Goal: Information Seeking & Learning: Learn about a topic

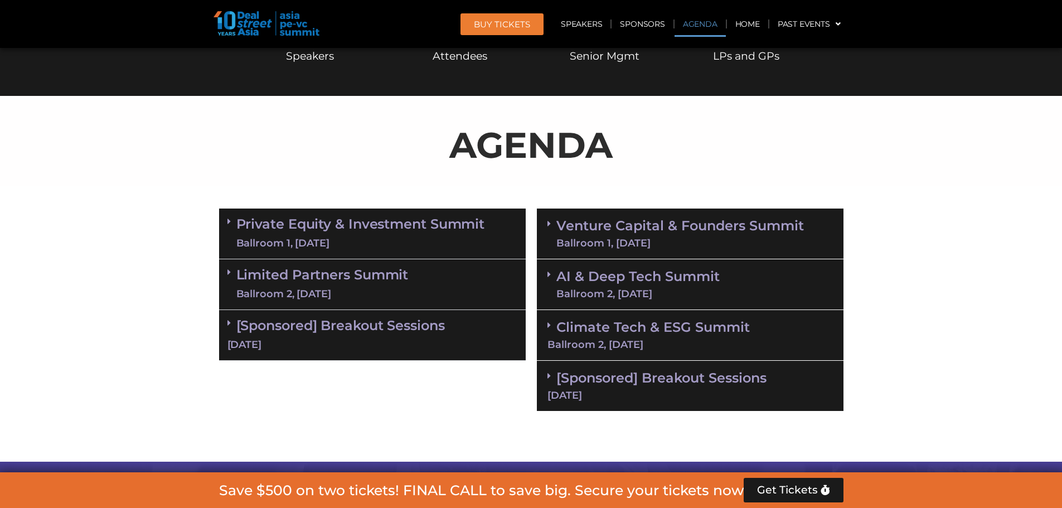
scroll to position [540, 0]
click at [553, 231] on span at bounding box center [551, 233] width 9 height 29
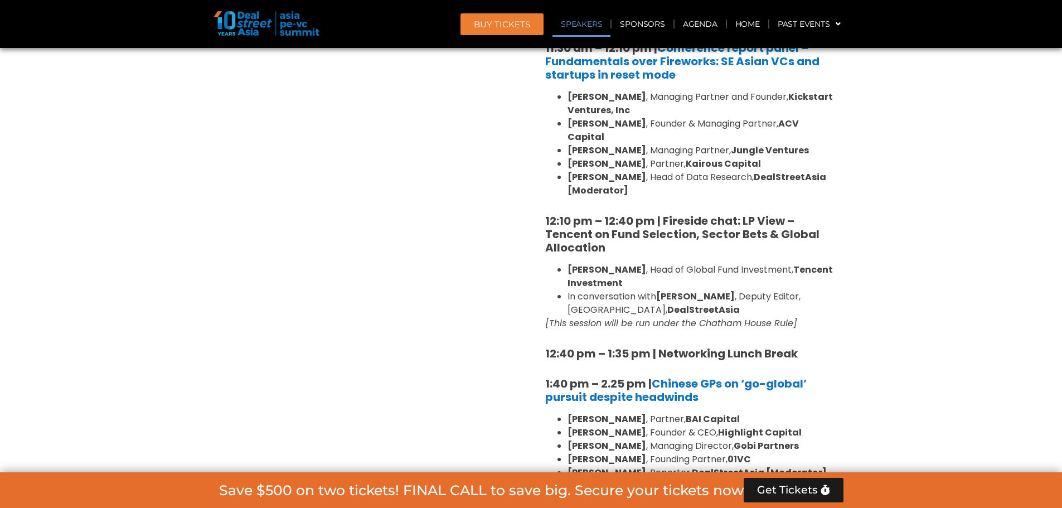
scroll to position [1179, 0]
drag, startPoint x: 568, startPoint y: 238, endPoint x: 611, endPoint y: 245, distance: 43.4
click at [611, 262] on li "[PERSON_NAME] , Head of Global Fund Investment, Tencent Investment" at bounding box center [700, 275] width 267 height 27
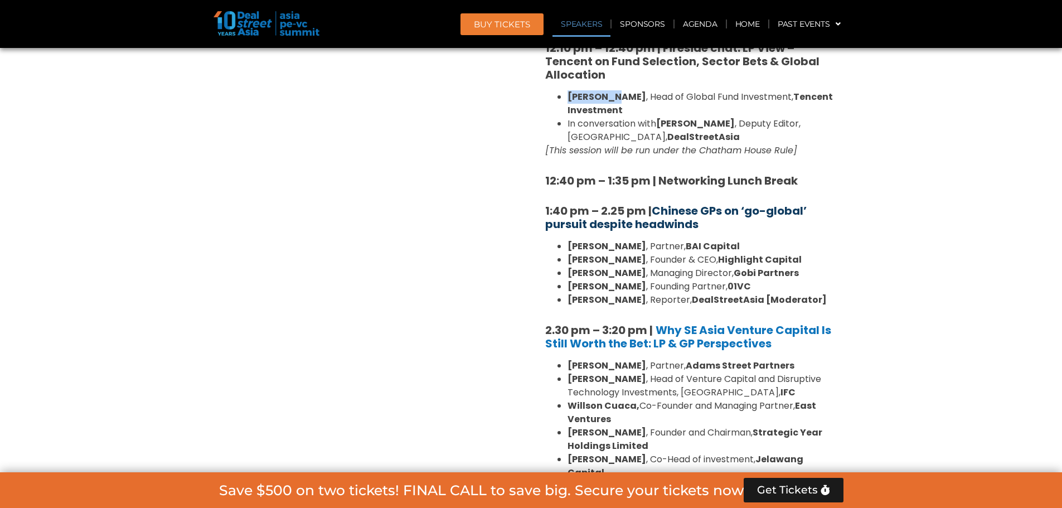
scroll to position [1351, 0]
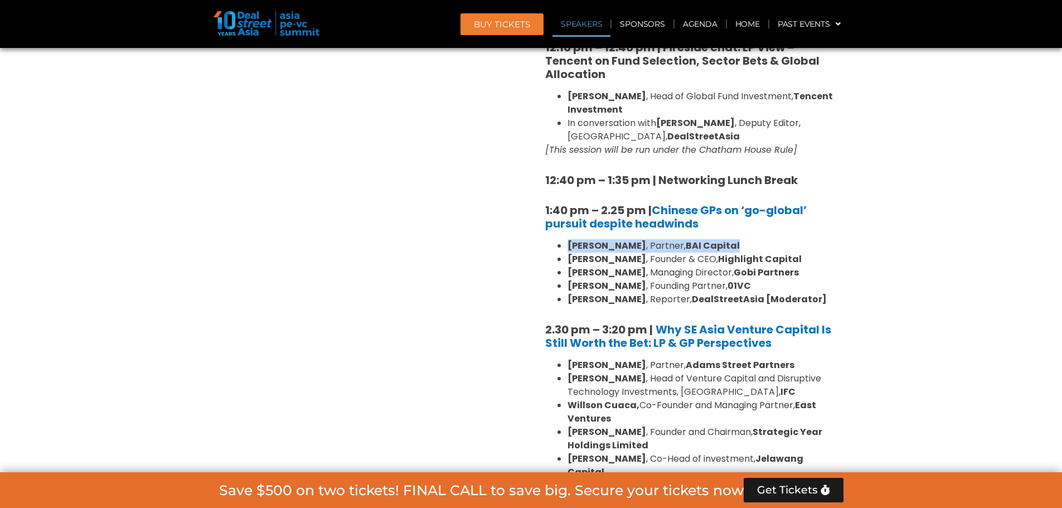
drag, startPoint x: 568, startPoint y: 215, endPoint x: 721, endPoint y: 209, distance: 152.8
click at [721, 209] on div "8:00 am – 9:00 am | Registration & Networking Coffee [Sponsored by Vserve ] 9:0…" at bounding box center [690, 244] width 290 height 1545
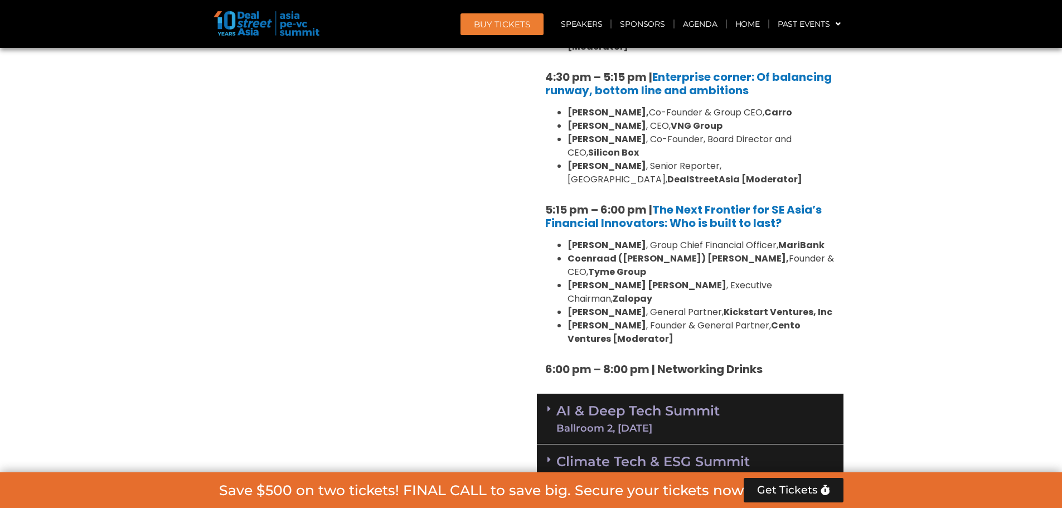
scroll to position [1995, 0]
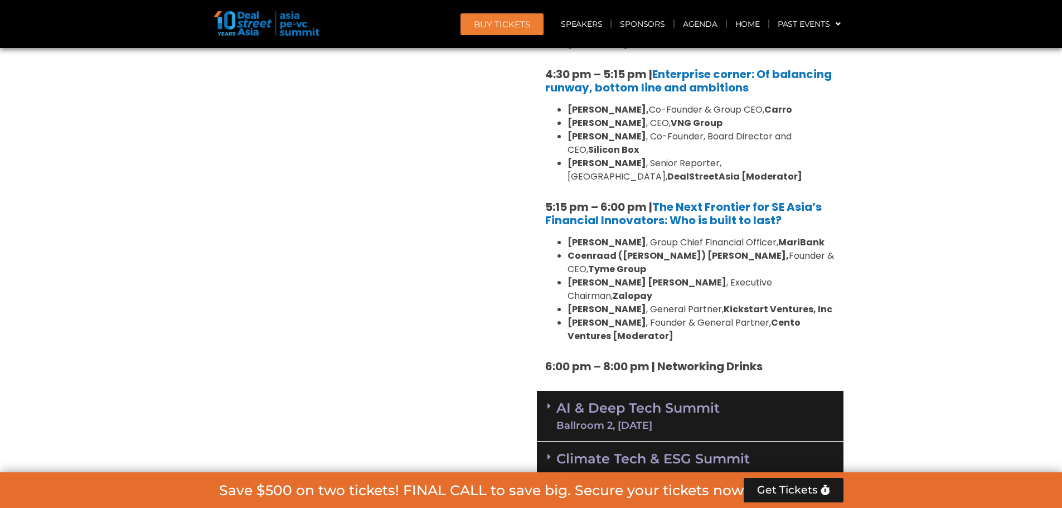
click at [540, 391] on div "AI & Deep Tech Summit Ballroom 2, [DATE]" at bounding box center [690, 416] width 306 height 51
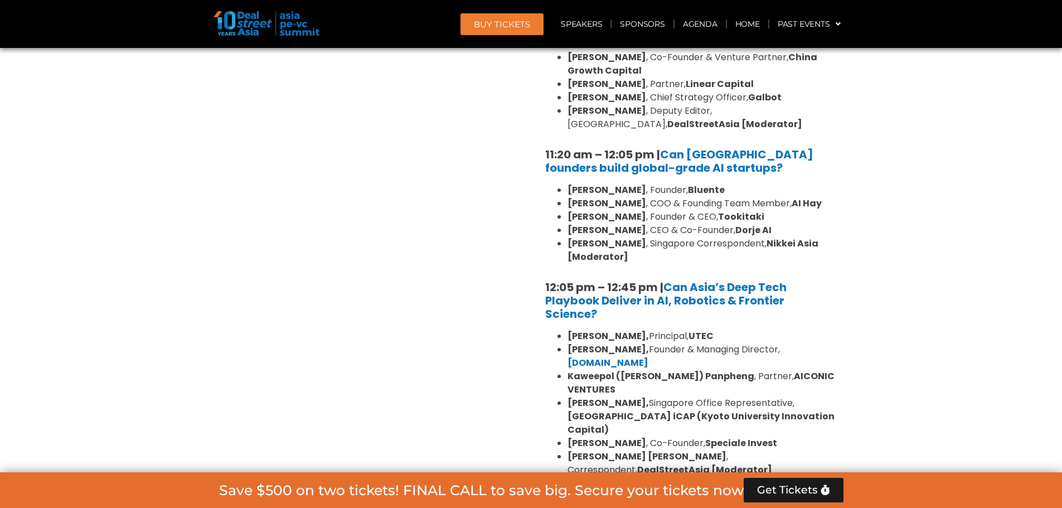
scroll to position [2505, 0]
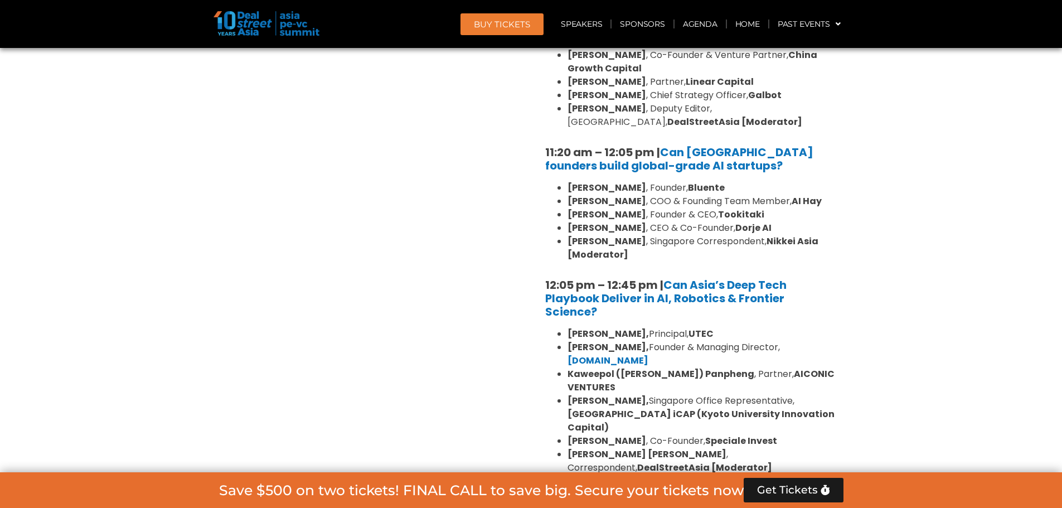
click at [548, 494] on icon at bounding box center [548, 498] width 3 height 9
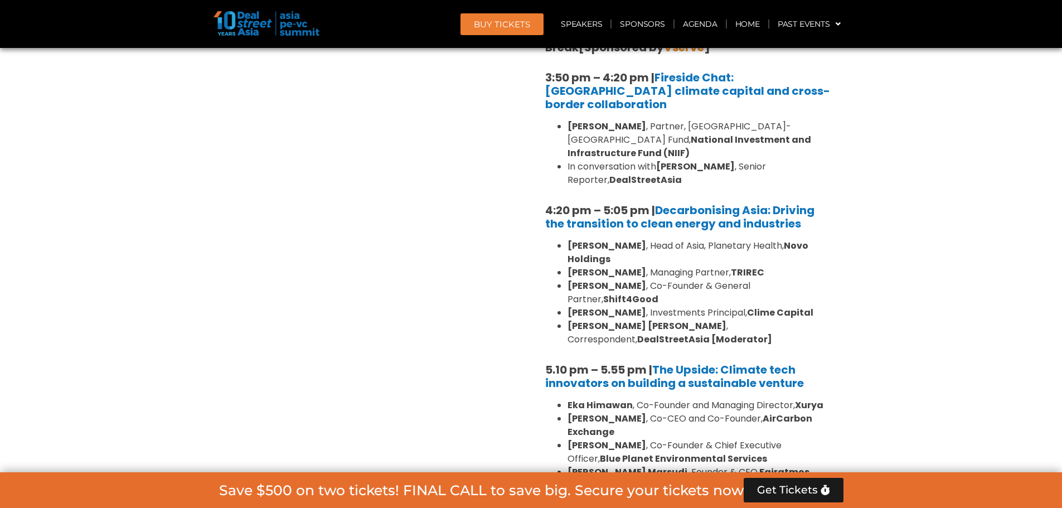
scroll to position [3529, 0]
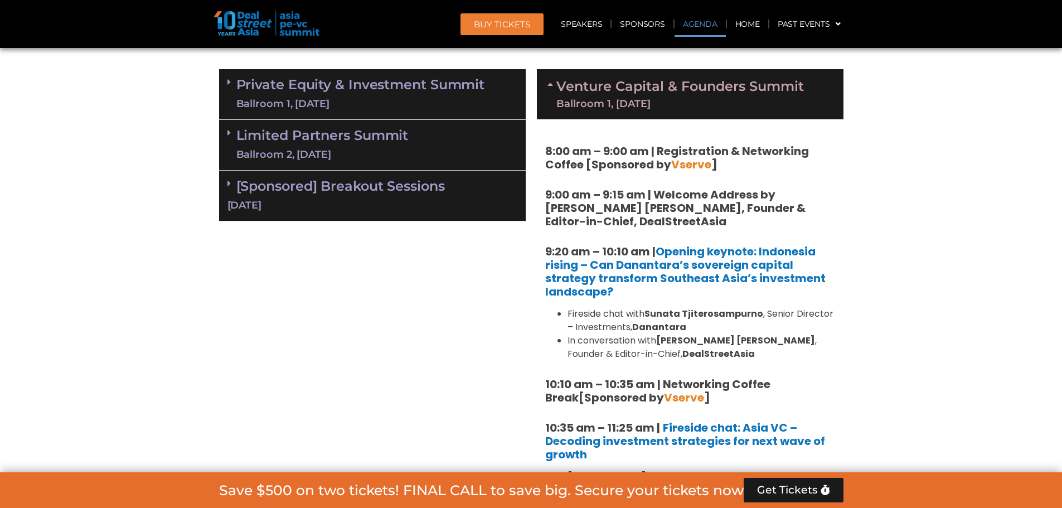
scroll to position [680, 0]
click at [291, 139] on link "Limited Partners [GEOGRAPHIC_DATA] 2, [DATE]" at bounding box center [322, 144] width 172 height 33
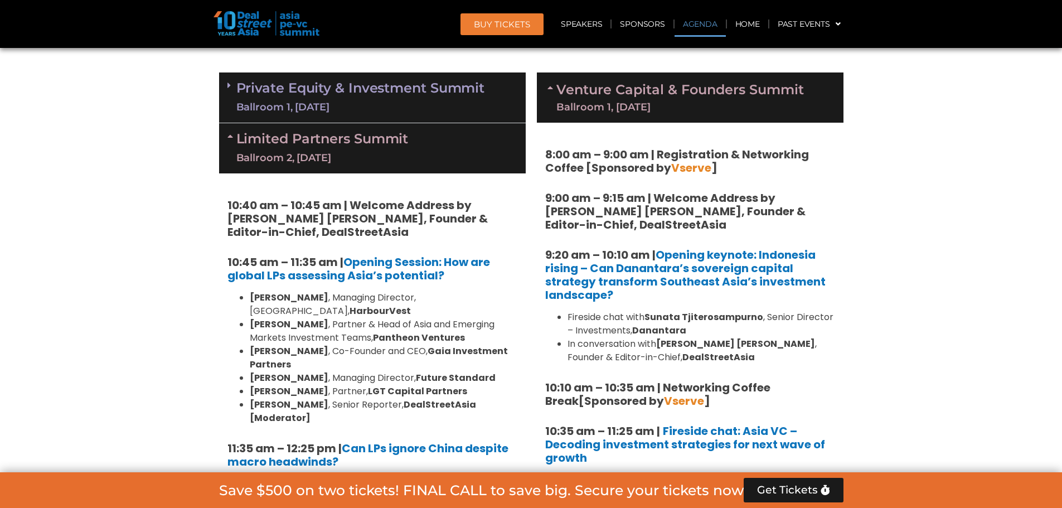
scroll to position [675, 0]
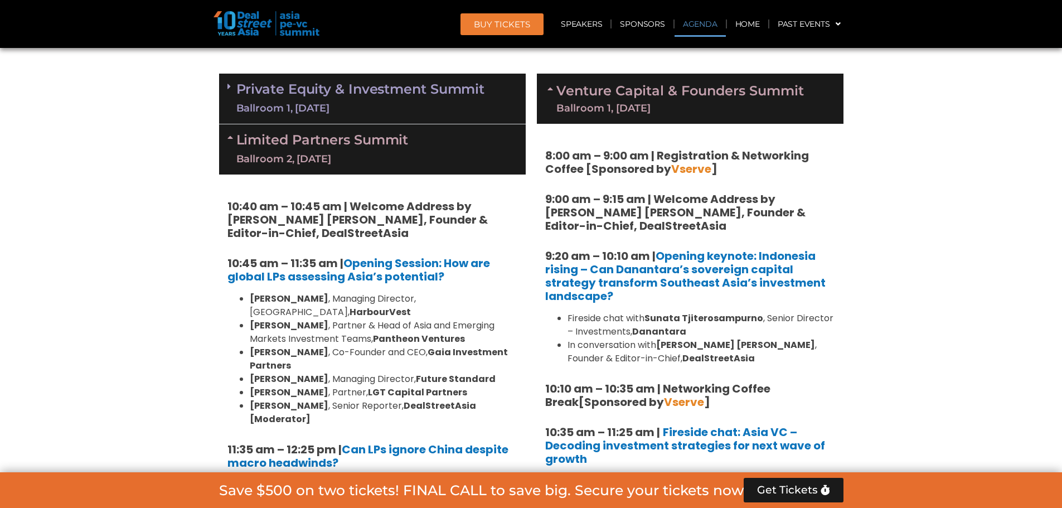
click at [299, 109] on div "Ballroom 1, [DATE]" at bounding box center [360, 108] width 249 height 14
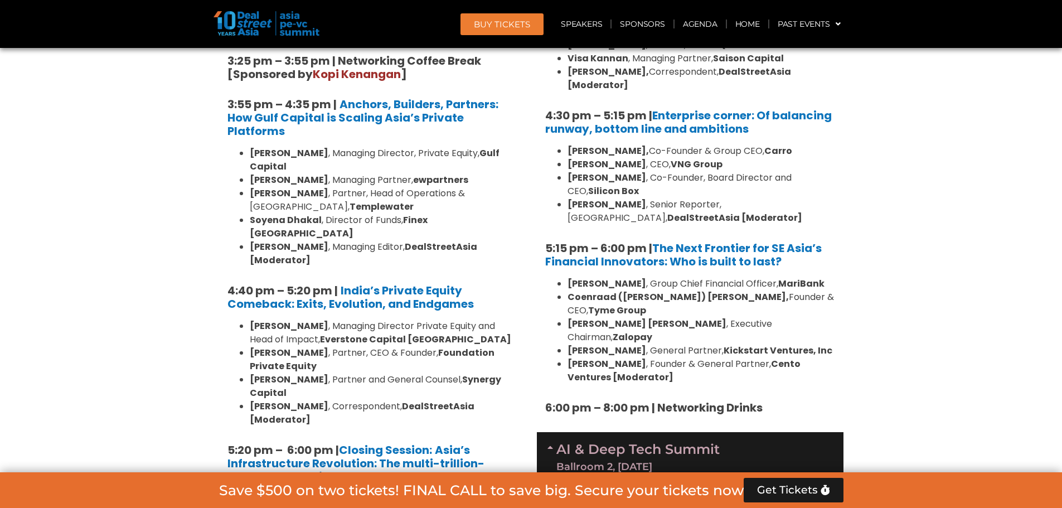
scroll to position [1955, 0]
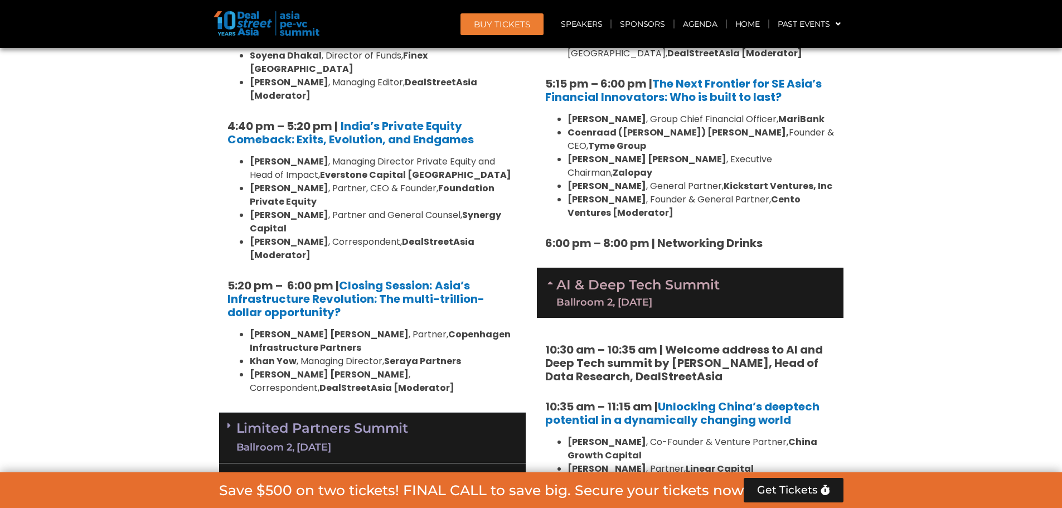
scroll to position [2119, 0]
click at [268, 420] on link "Limited Partners [GEOGRAPHIC_DATA] 2, [DATE]" at bounding box center [322, 436] width 172 height 33
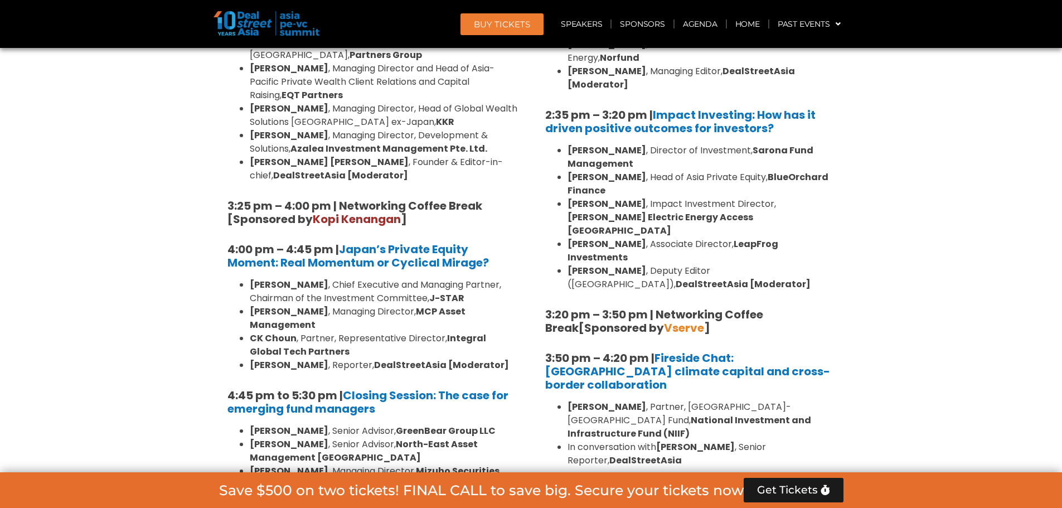
scroll to position [3216, 0]
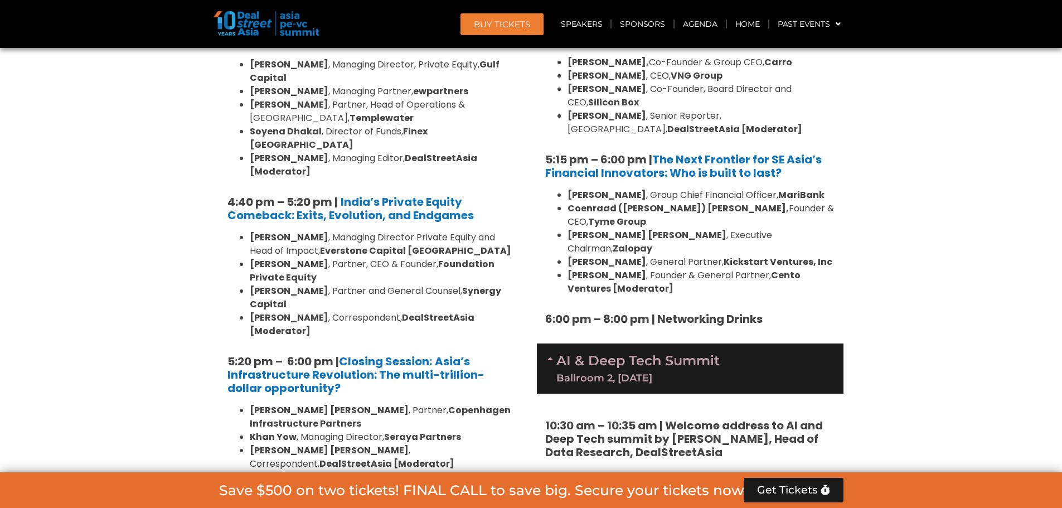
scroll to position [2045, 0]
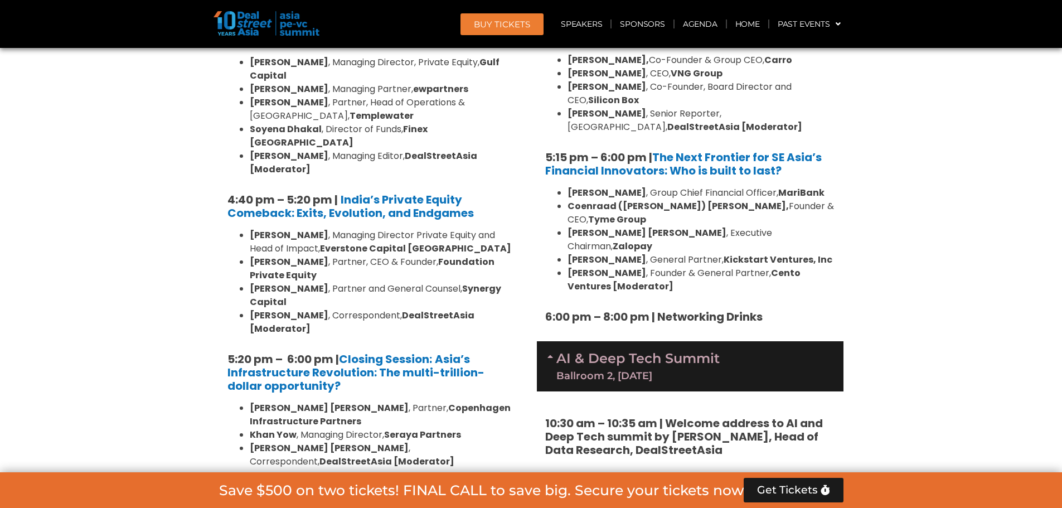
drag, startPoint x: 385, startPoint y: 258, endPoint x: 469, endPoint y: 259, distance: 83.6
click at [469, 428] on li "[PERSON_NAME] , Managing Director, Seraya Partners" at bounding box center [383, 434] width 267 height 13
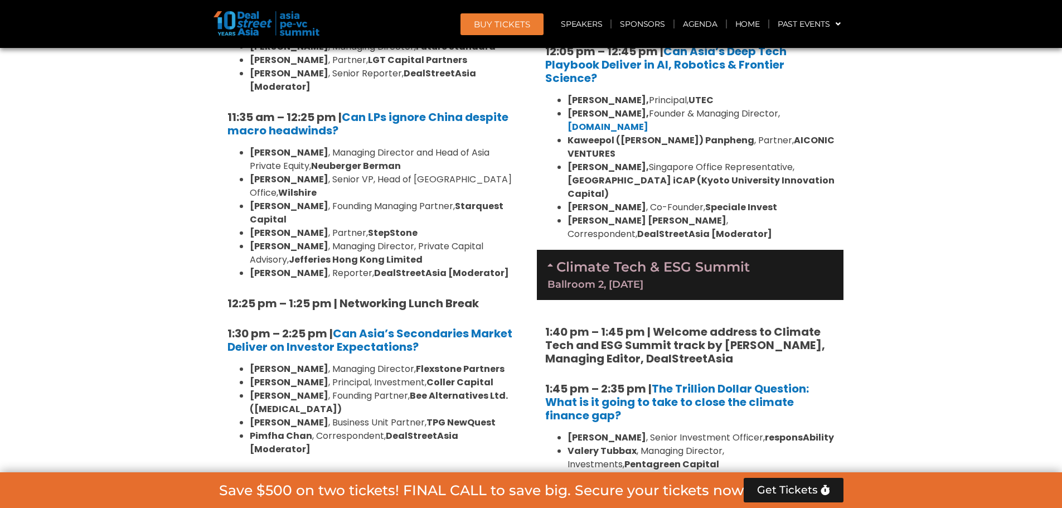
scroll to position [2739, 0]
